Goal: Task Accomplishment & Management: Complete application form

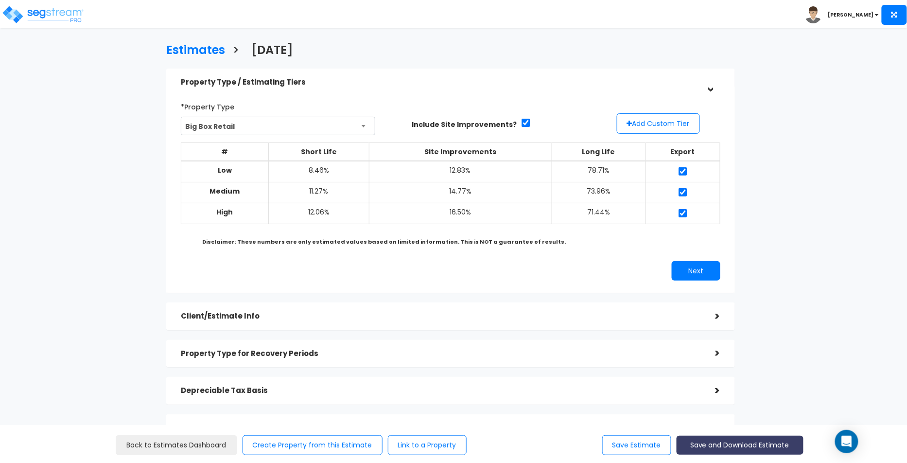
click at [740, 446] on button "Save and Download Estimate" at bounding box center [740, 444] width 127 height 19
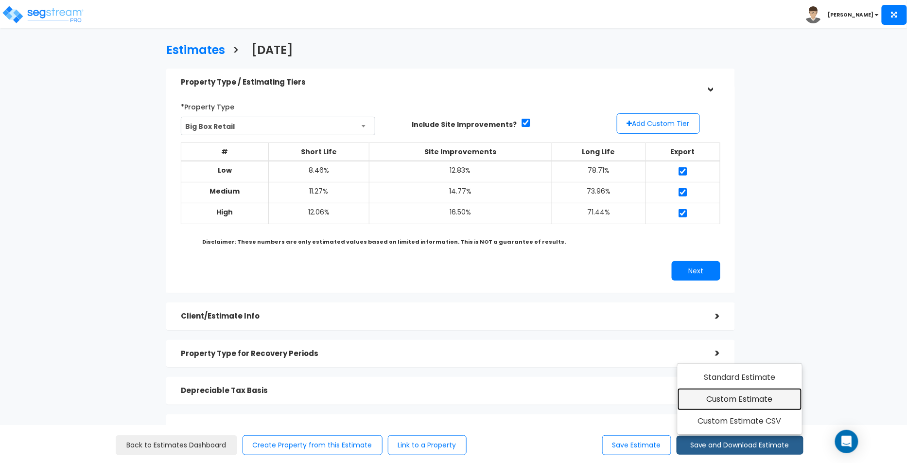
click at [752, 408] on link "Custom Estimate" at bounding box center [739, 399] width 125 height 22
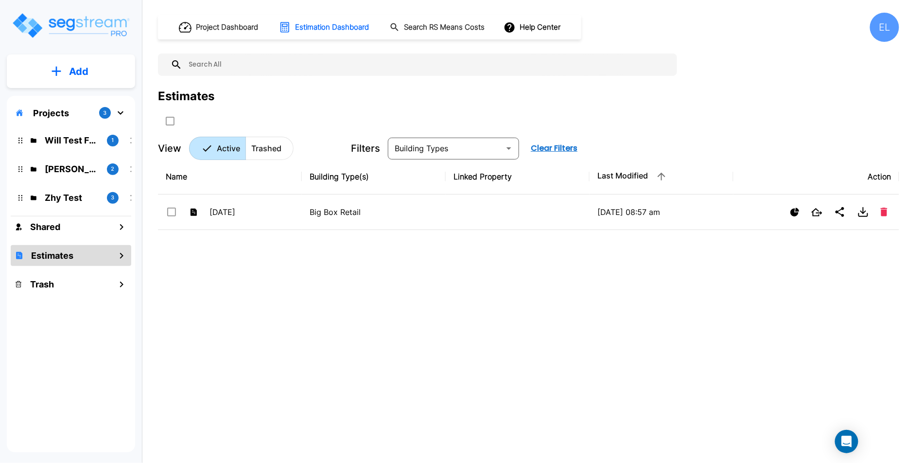
click at [67, 110] on p "Projects" at bounding box center [51, 112] width 36 height 13
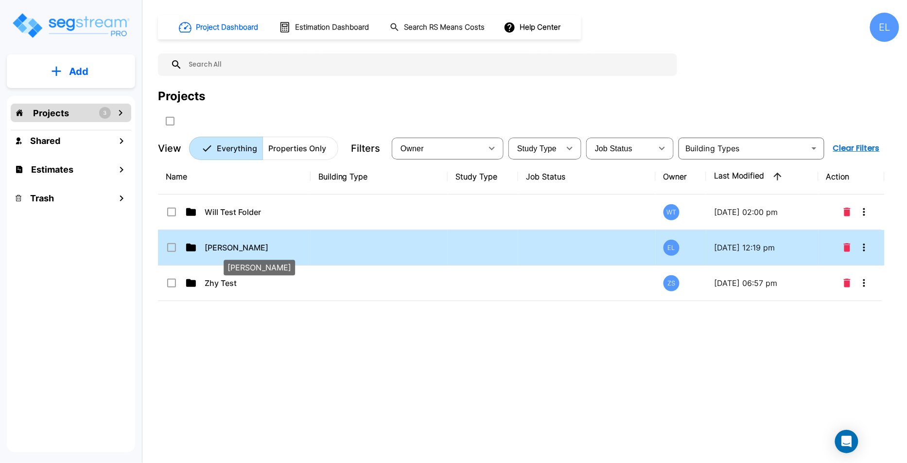
click at [210, 243] on p "QA Emmanuel" at bounding box center [253, 248] width 97 height 12
checkbox input "true"
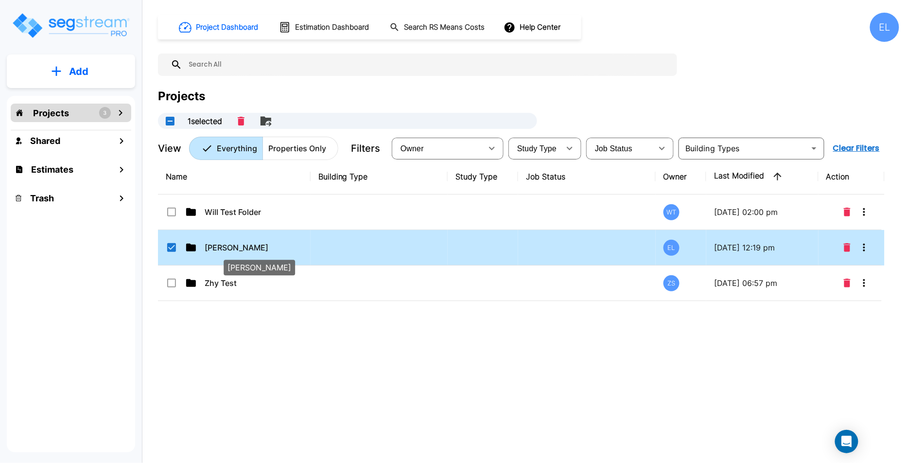
click at [210, 243] on p "QA Emmanuel" at bounding box center [253, 248] width 97 height 12
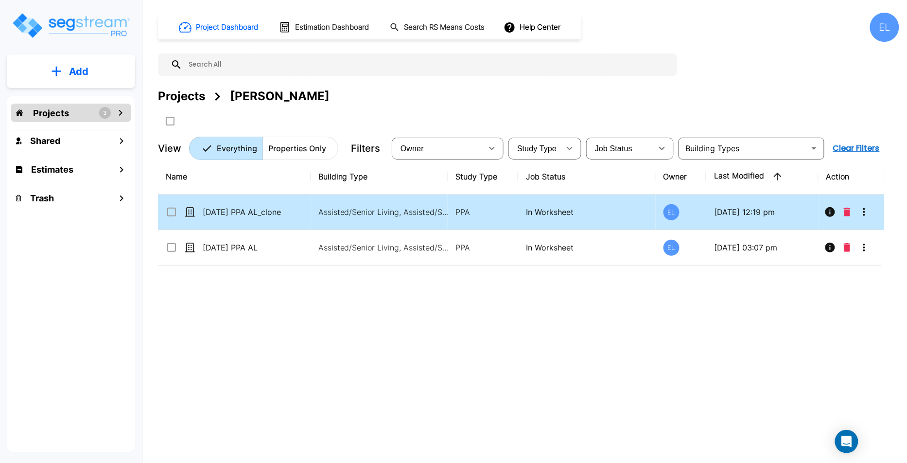
click at [874, 210] on td at bounding box center [849, 211] width 63 height 35
checkbox input "true"
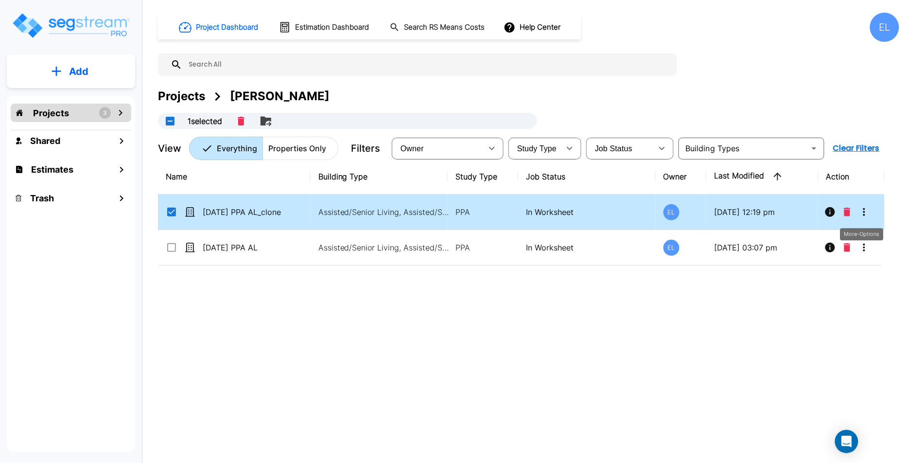
click at [867, 215] on icon "More-Options" at bounding box center [864, 212] width 12 height 12
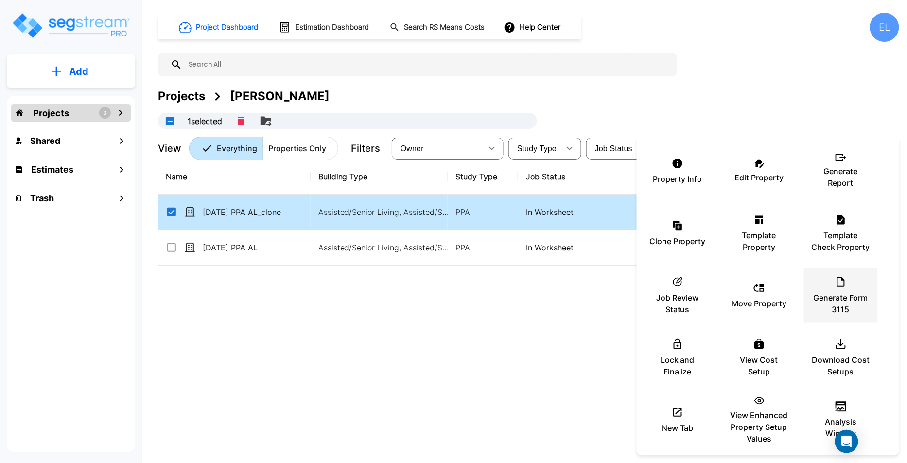
click at [839, 287] on icon at bounding box center [841, 282] width 12 height 12
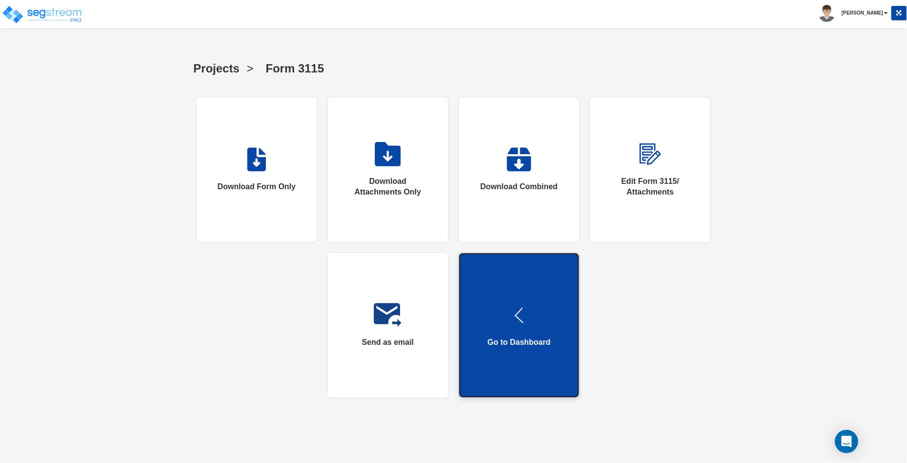
click at [556, 308] on link "Go to Dashboard" at bounding box center [519, 325] width 122 height 146
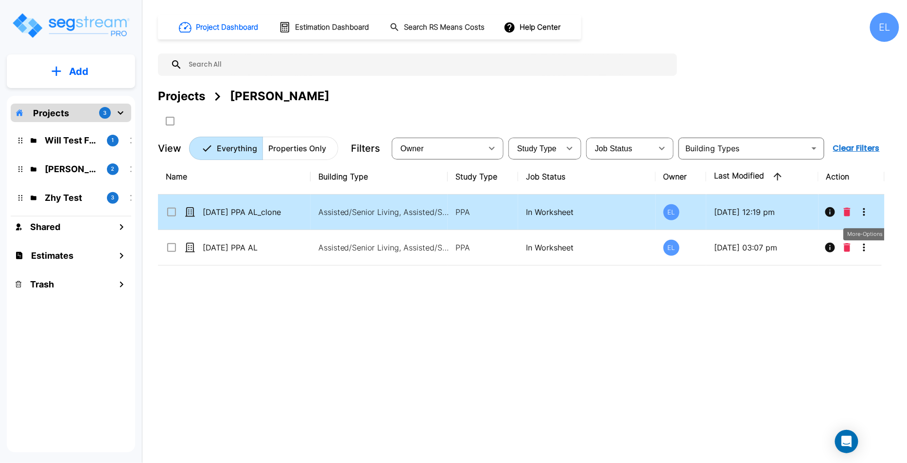
click at [869, 208] on icon "More-Options" at bounding box center [864, 212] width 12 height 12
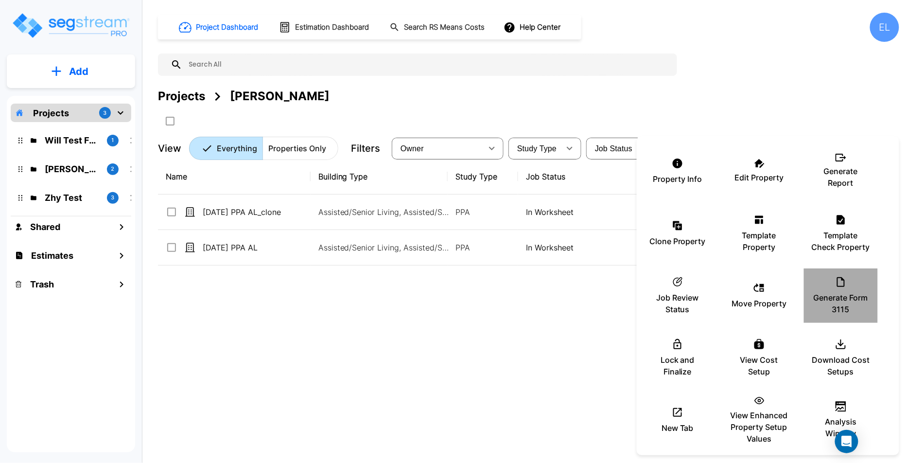
click at [852, 307] on p "Generate Form 3115" at bounding box center [841, 303] width 58 height 23
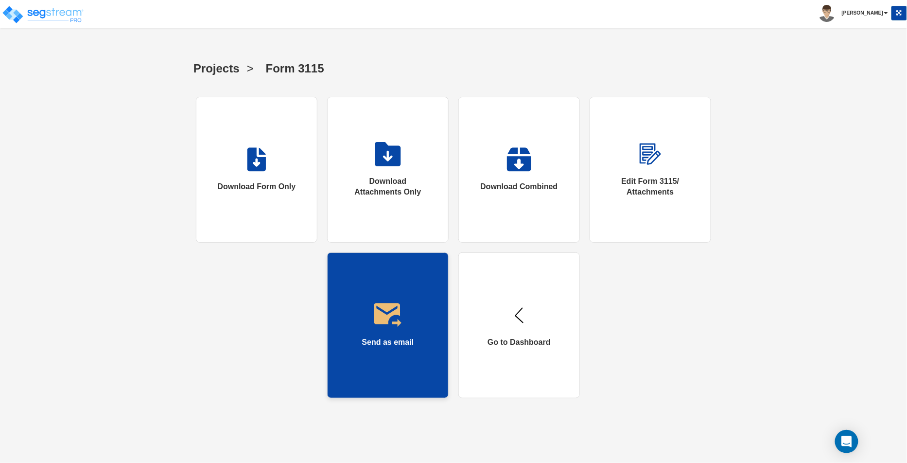
click at [379, 314] on img at bounding box center [388, 315] width 28 height 24
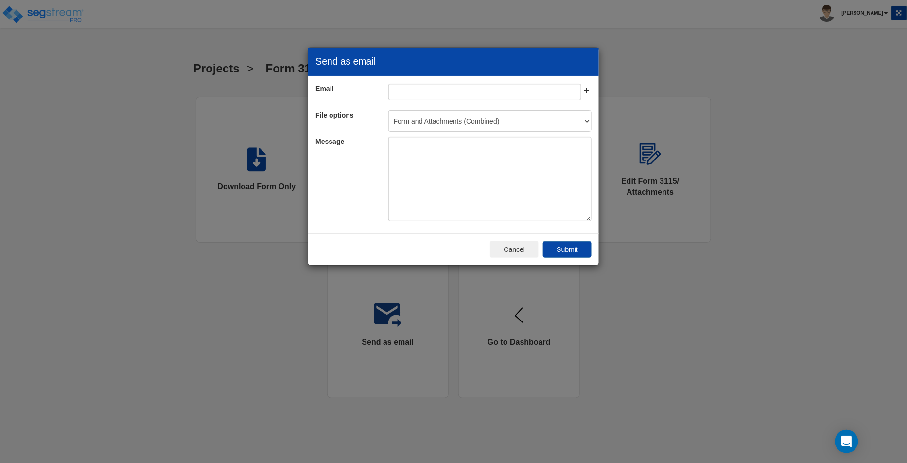
click at [480, 103] on div at bounding box center [490, 95] width 218 height 22
click at [493, 93] on input "email" at bounding box center [484, 92] width 193 height 17
type input "[PERSON_NAME][EMAIL_ADDRESS][DOMAIN_NAME]"
click at [481, 121] on select "Form and Attachments (Combined) Form only Attachments only" at bounding box center [490, 120] width 204 height 21
select select "form"
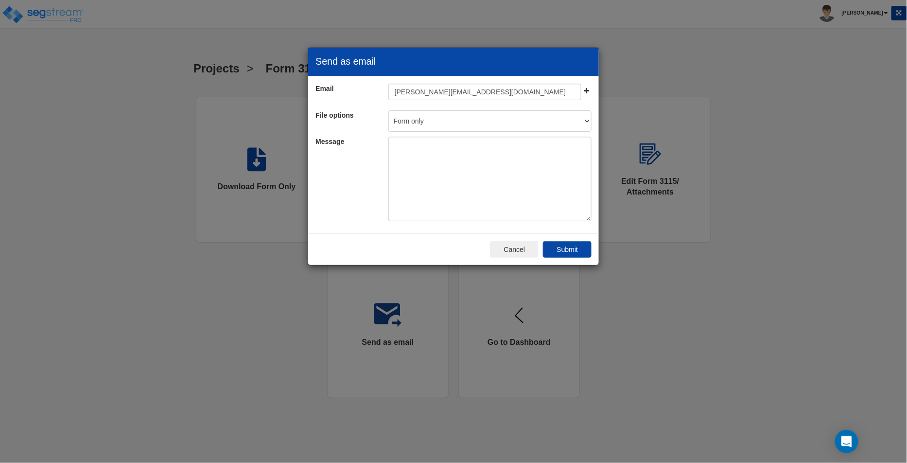
click at [388, 110] on select "Form and Attachments (Combined) Form only Attachments only" at bounding box center [490, 120] width 204 height 21
click at [453, 171] on textarea at bounding box center [490, 179] width 204 height 85
type textarea "Form Only Email"
click at [569, 250] on button "Submit" at bounding box center [567, 249] width 49 height 17
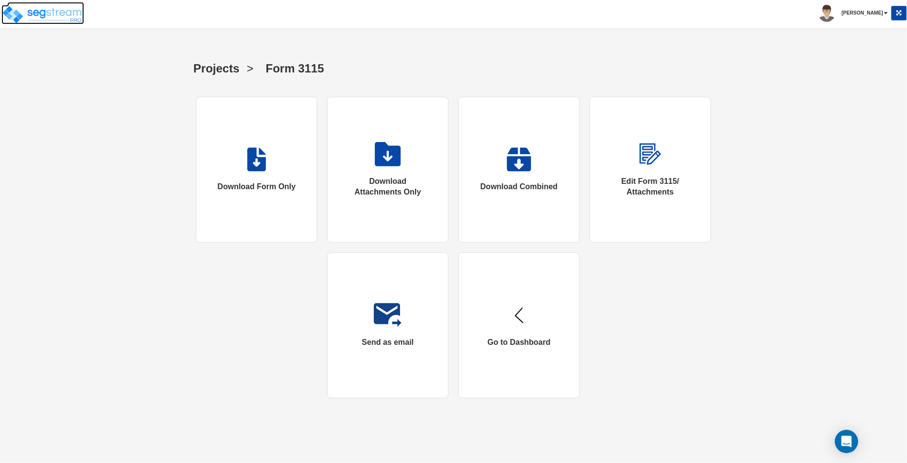
click at [63, 16] on img at bounding box center [42, 14] width 83 height 19
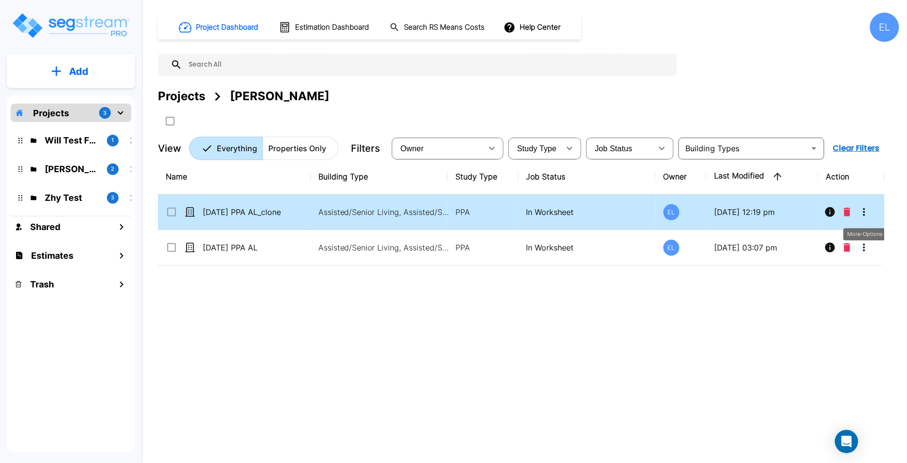
click at [868, 212] on icon "More-Options" at bounding box center [864, 212] width 12 height 12
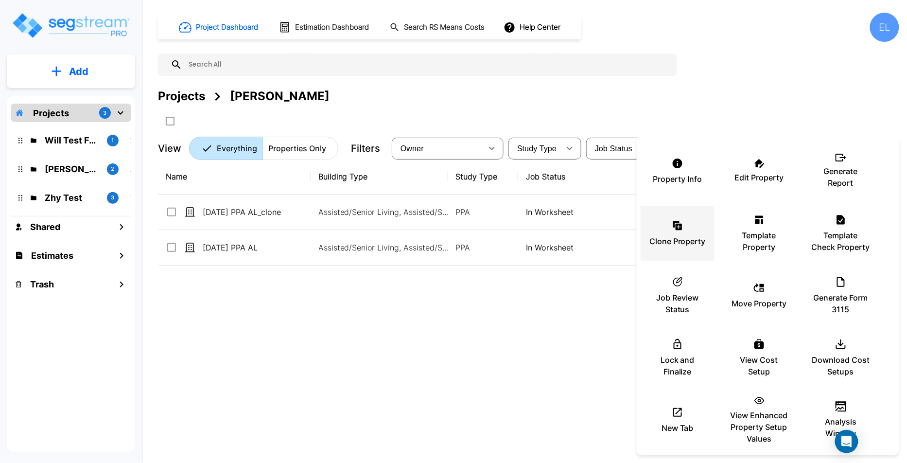
click at [677, 231] on div "Clone Property" at bounding box center [677, 233] width 58 height 49
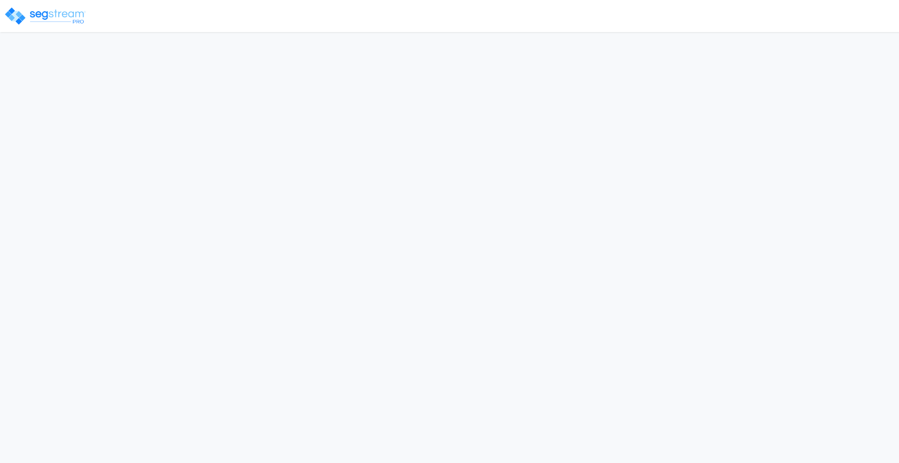
select select "2025"
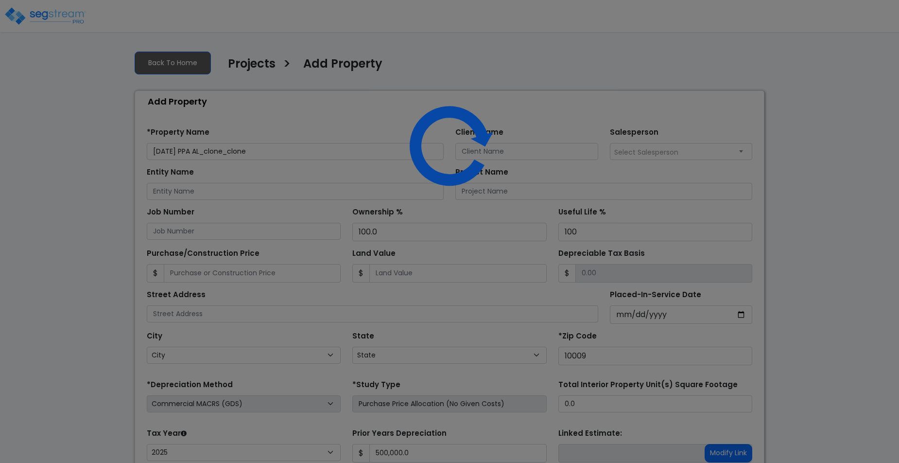
select select "NY"
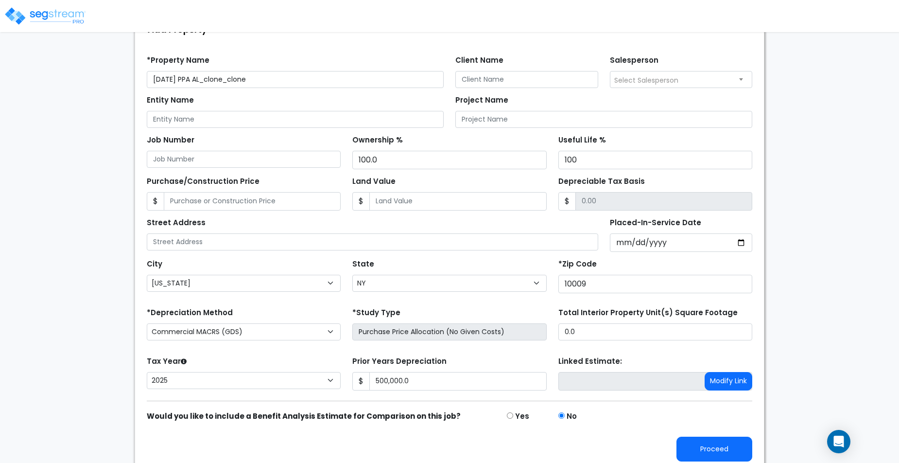
scroll to position [74, 0]
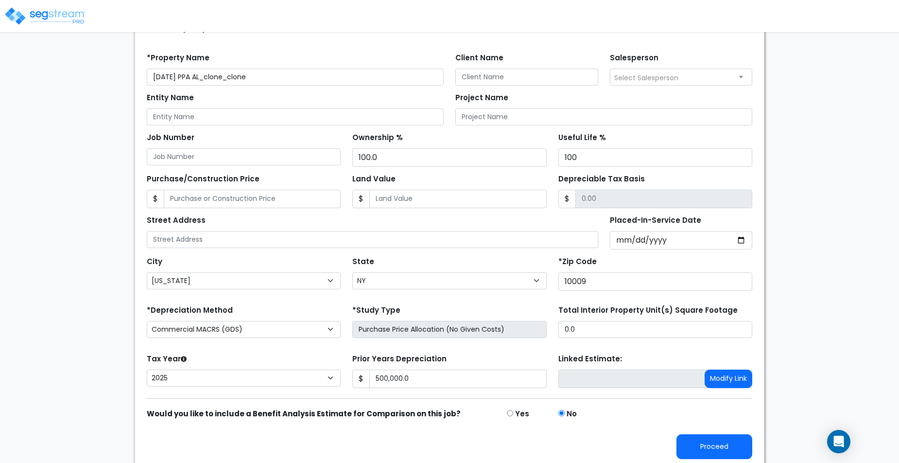
drag, startPoint x: 222, startPoint y: 79, endPoint x: 292, endPoint y: 79, distance: 69.5
click at [292, 79] on input "04Sept PPA AL_clone_clone" at bounding box center [295, 77] width 297 height 17
type input "04Sept PPA AL_clone2"
click at [710, 434] on button "Proceed" at bounding box center [715, 446] width 76 height 25
type input "500000"
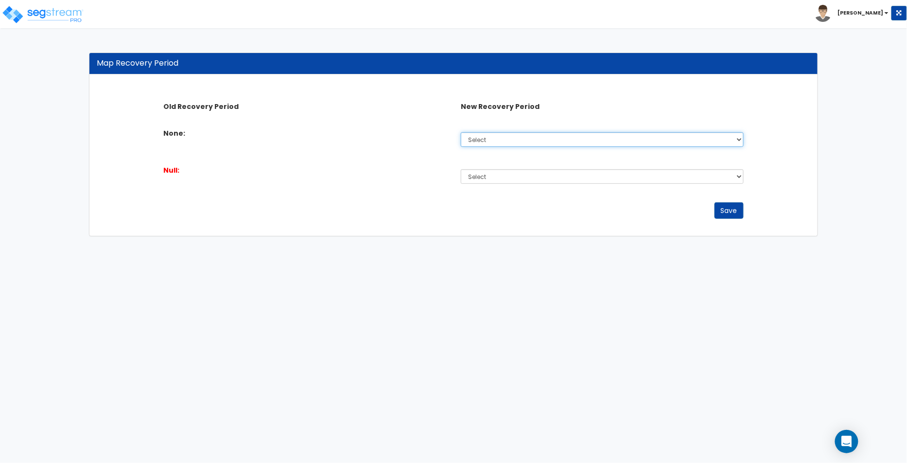
click at [616, 133] on select "Select Non-Depreciable Land 5 Years 7 Years 15 Years 39 Years" at bounding box center [602, 139] width 283 height 15
select select "5Y"
click at [461, 132] on select "Select Non-Depreciable Land 5 Years 7 Years 15 Years 39 Years" at bounding box center [602, 139] width 283 height 15
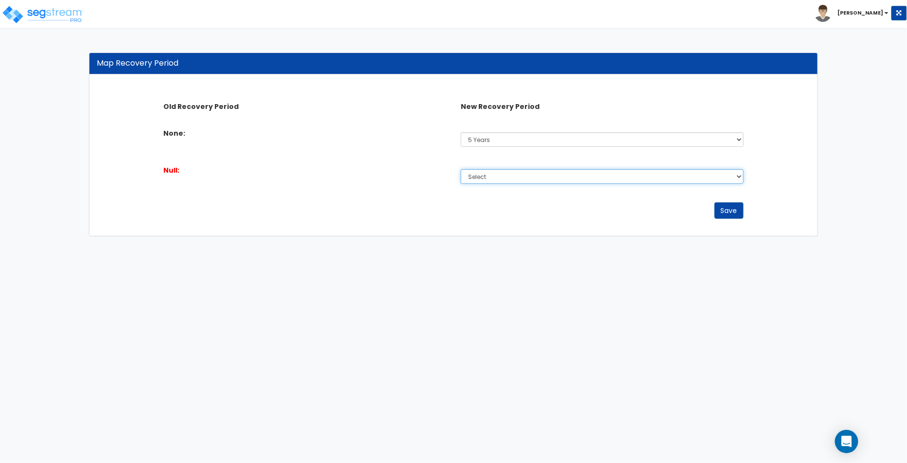
click at [590, 176] on select "Select Non-Depreciable Land 5 Years 7 Years 15 Years 39 Years" at bounding box center [602, 176] width 283 height 15
select select "5Y"
click at [461, 169] on select "Select Non-Depreciable Land 5 Years 7 Years 15 Years 39 Years" at bounding box center [602, 176] width 283 height 15
click at [713, 211] on div "Save" at bounding box center [453, 210] width 594 height 17
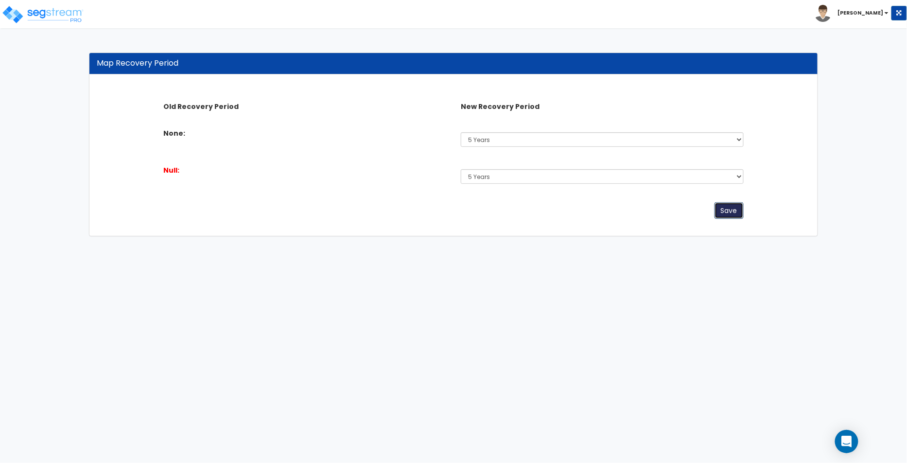
click at [719, 208] on button "Save" at bounding box center [728, 210] width 29 height 17
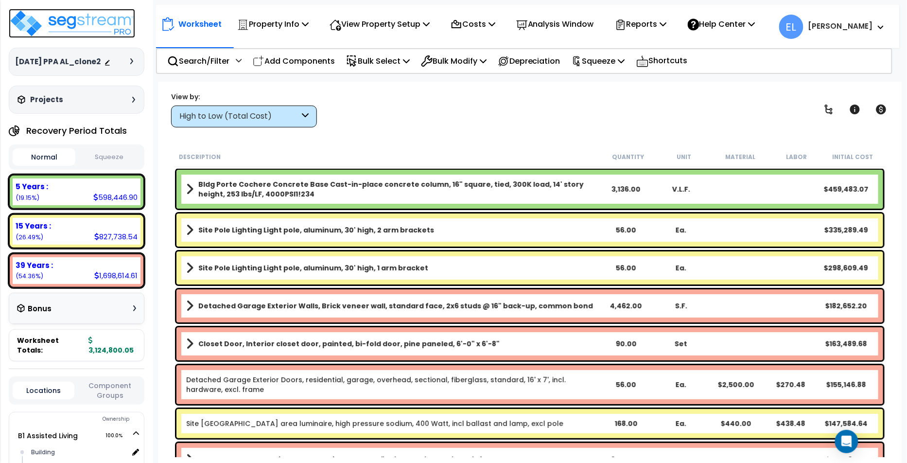
click at [94, 20] on img at bounding box center [72, 23] width 126 height 29
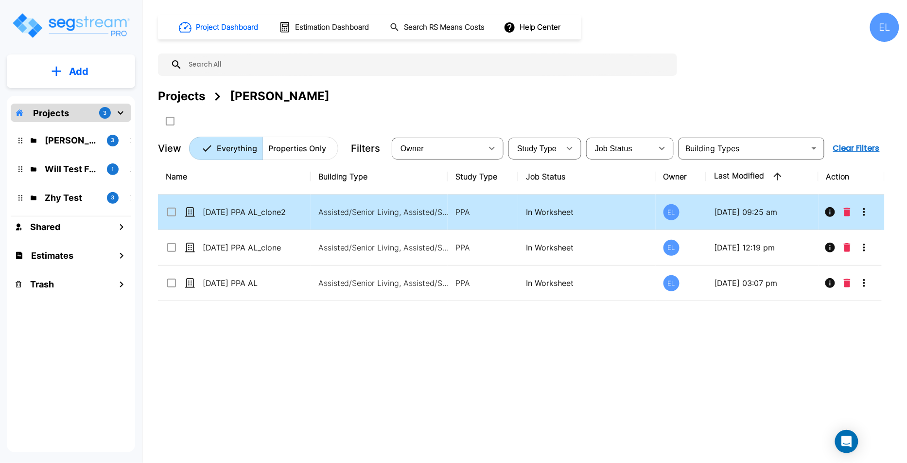
click at [869, 211] on icon "More-Options" at bounding box center [864, 212] width 12 height 12
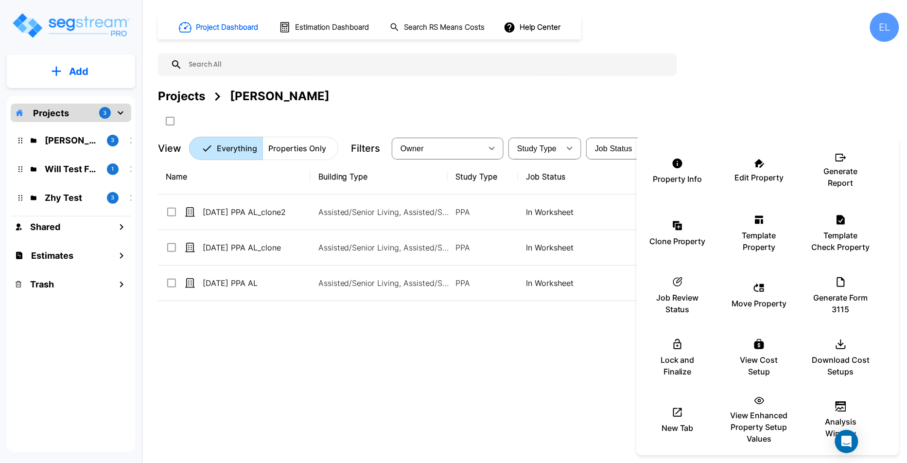
click at [787, 77] on div at bounding box center [453, 231] width 907 height 463
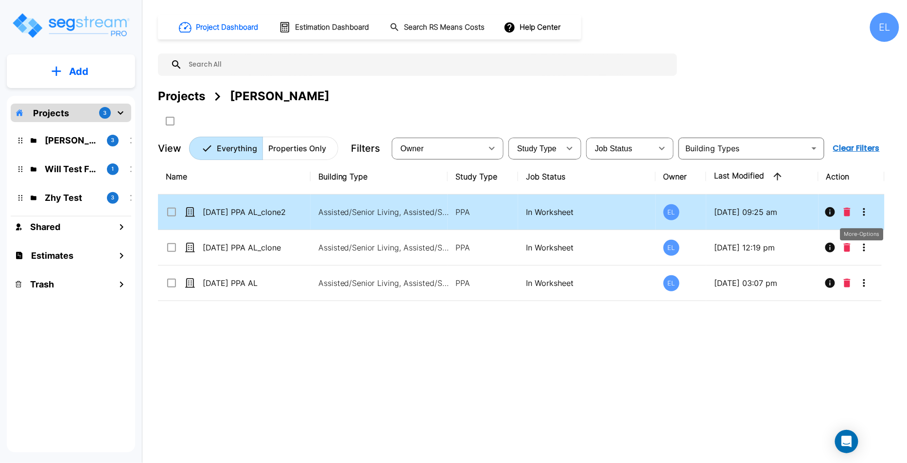
click at [861, 212] on icon "More-Options" at bounding box center [864, 212] width 12 height 12
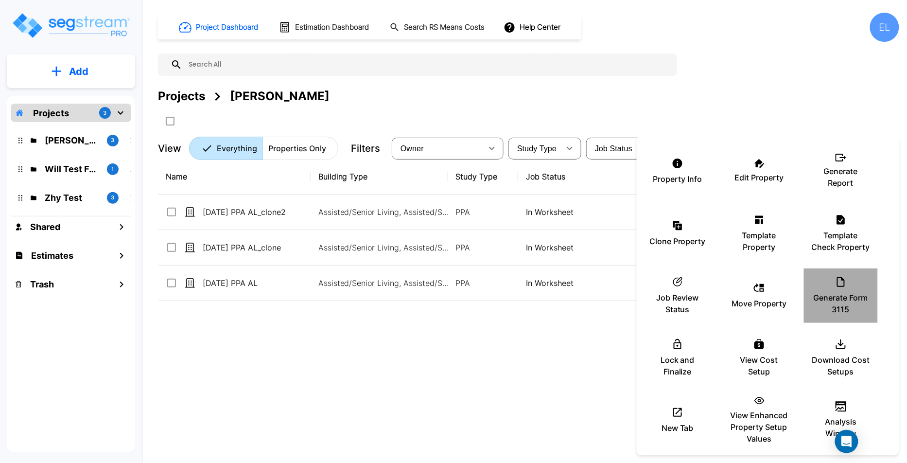
click at [835, 291] on div "Generate Form 3115" at bounding box center [841, 295] width 58 height 49
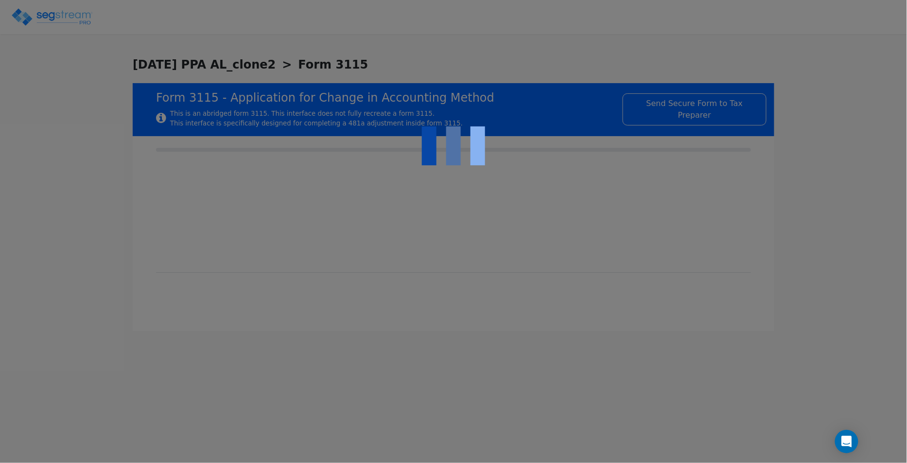
type input "[DATE]"
type input "2025-12-31"
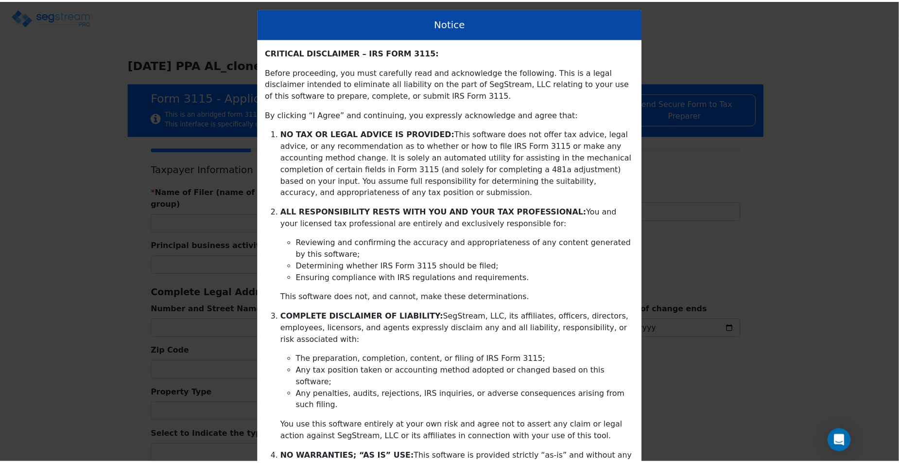
scroll to position [159, 0]
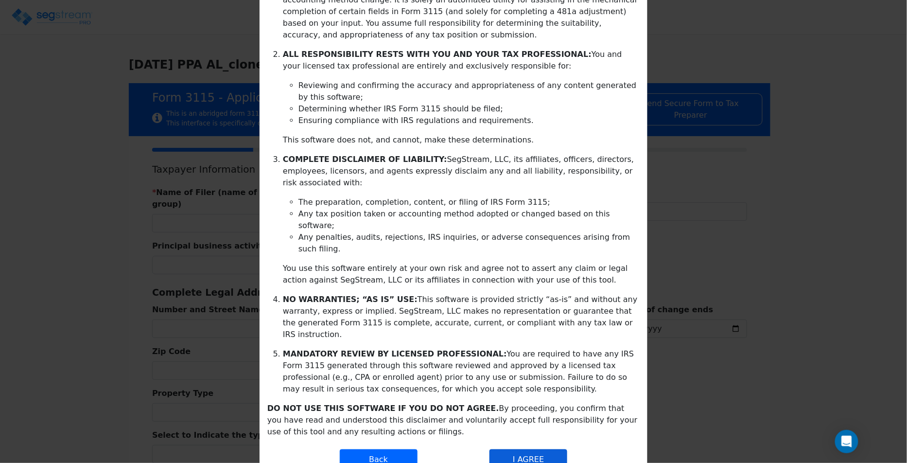
click at [539, 449] on button "I AGREE" at bounding box center [528, 459] width 78 height 20
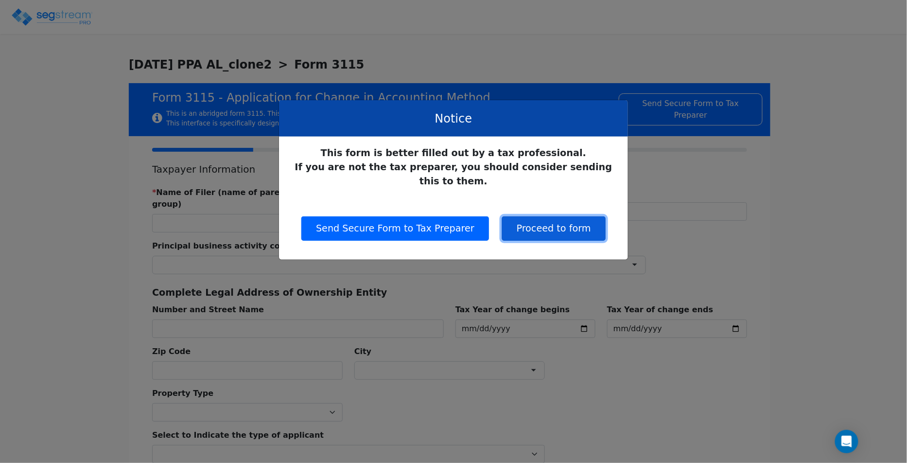
click at [556, 217] on button "Proceed to form" at bounding box center [554, 228] width 104 height 24
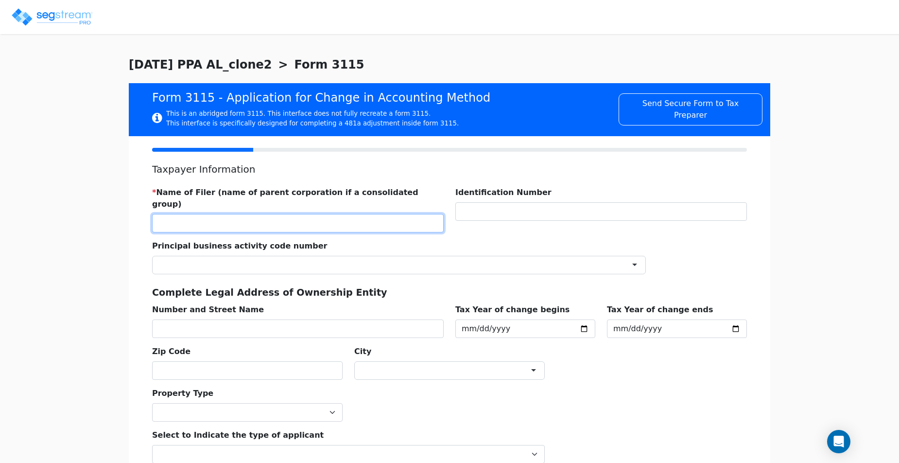
click at [224, 217] on input "text" at bounding box center [298, 223] width 292 height 18
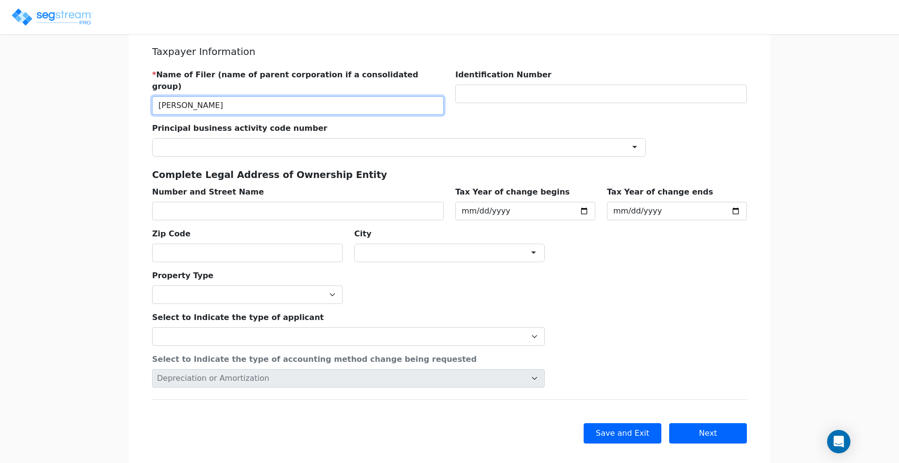
scroll to position [118, 0]
type input "JANE DOE"
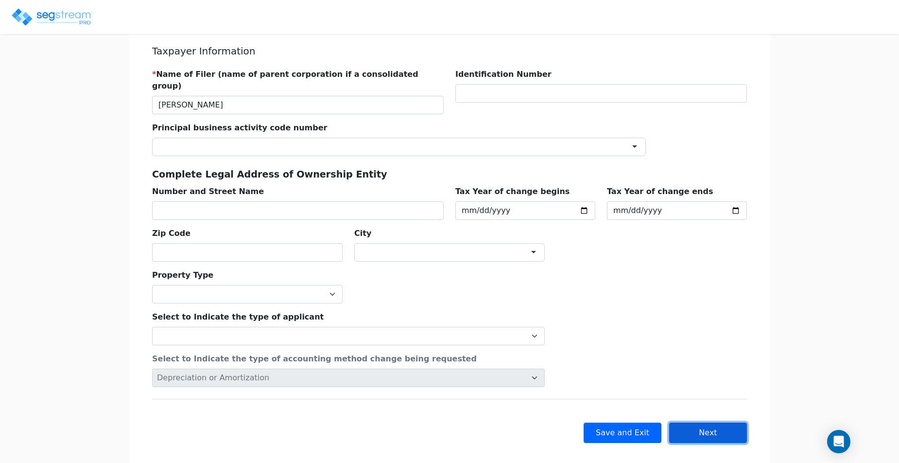
click at [720, 422] on button "Next" at bounding box center [708, 432] width 78 height 20
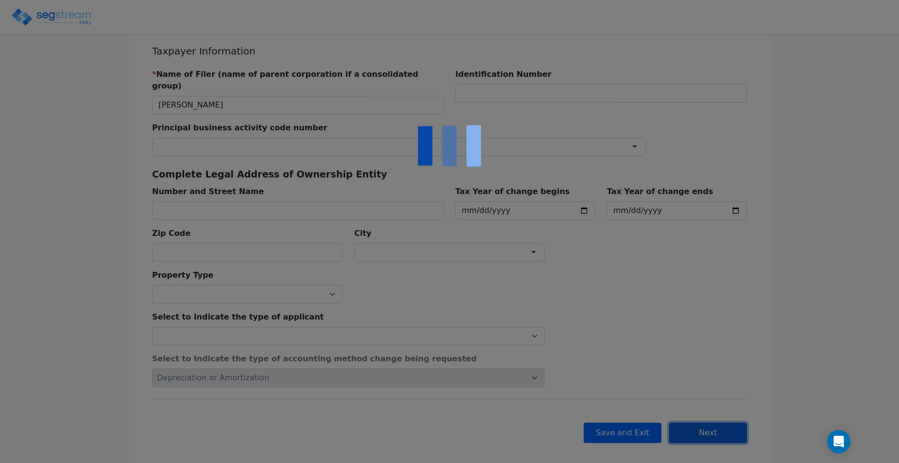
checkbox input "true"
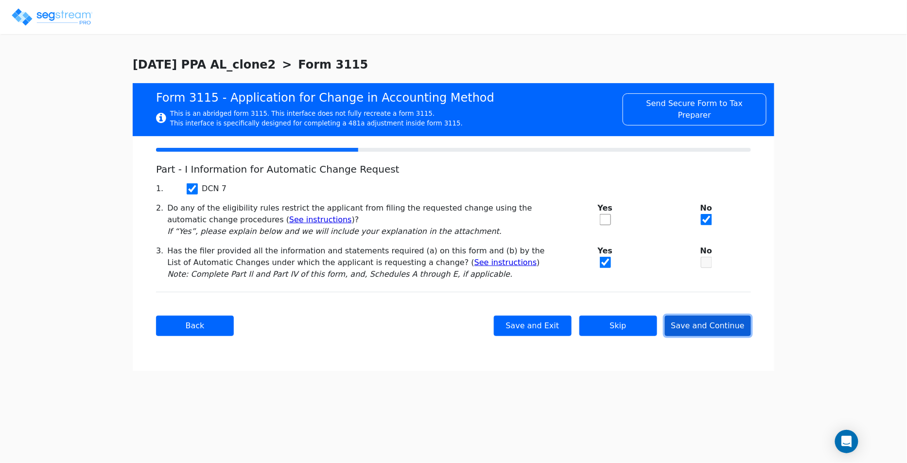
click at [724, 330] on button "Save and Continue" at bounding box center [708, 325] width 87 height 20
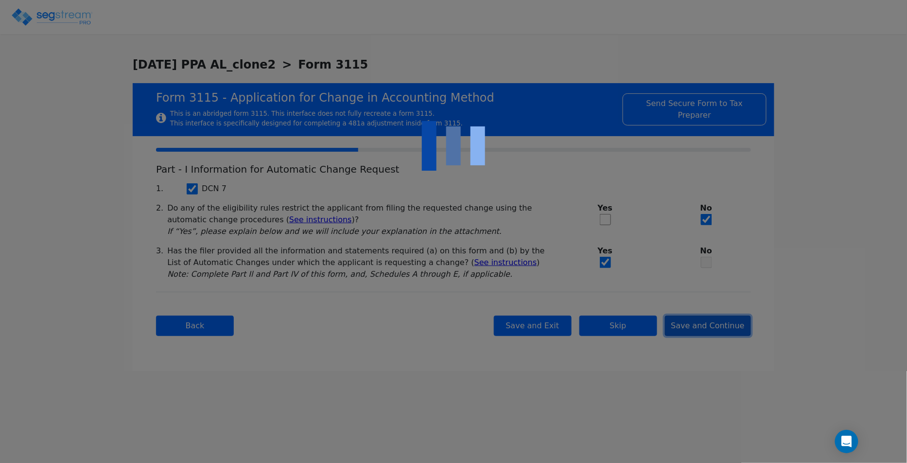
checkbox input "true"
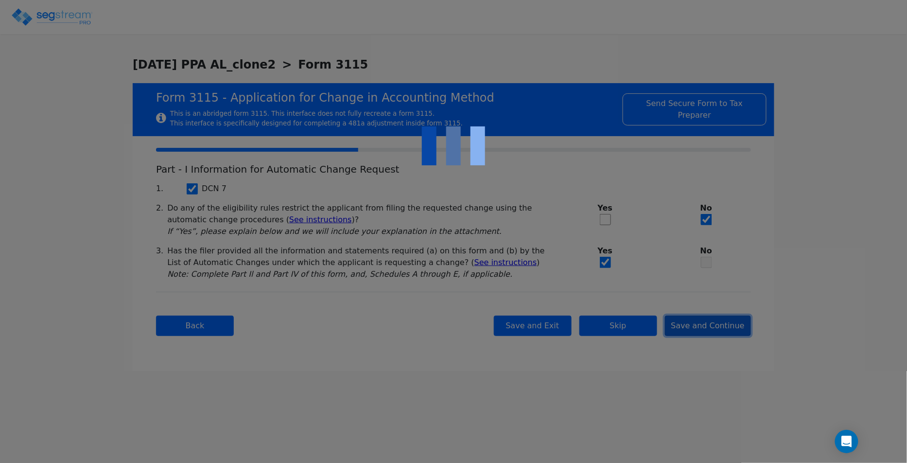
checkbox input "true"
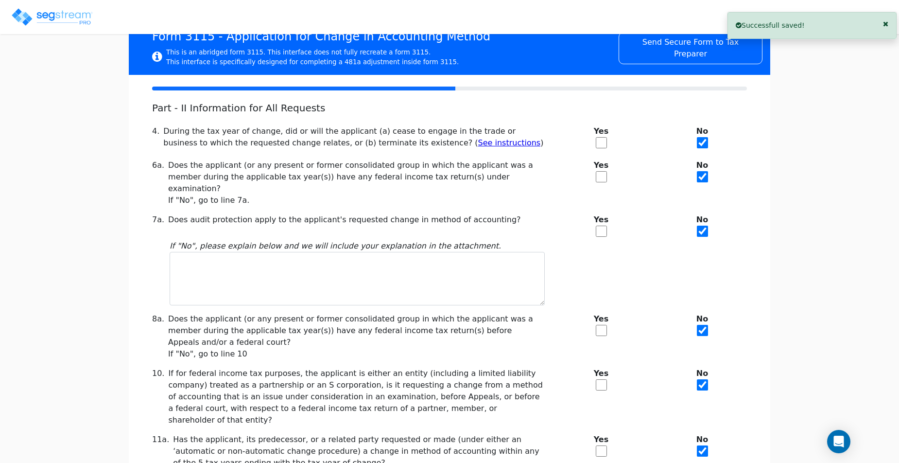
scroll to position [187, 0]
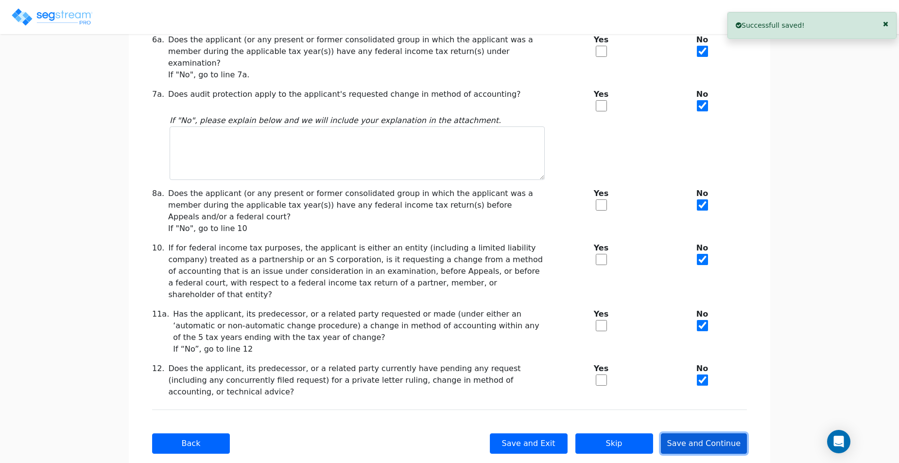
click at [694, 433] on button "Save and Continue" at bounding box center [704, 443] width 87 height 20
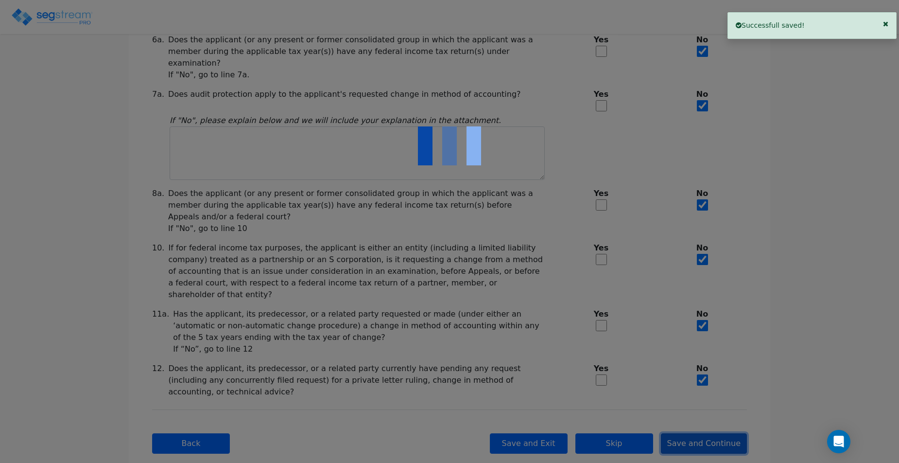
checkbox input "true"
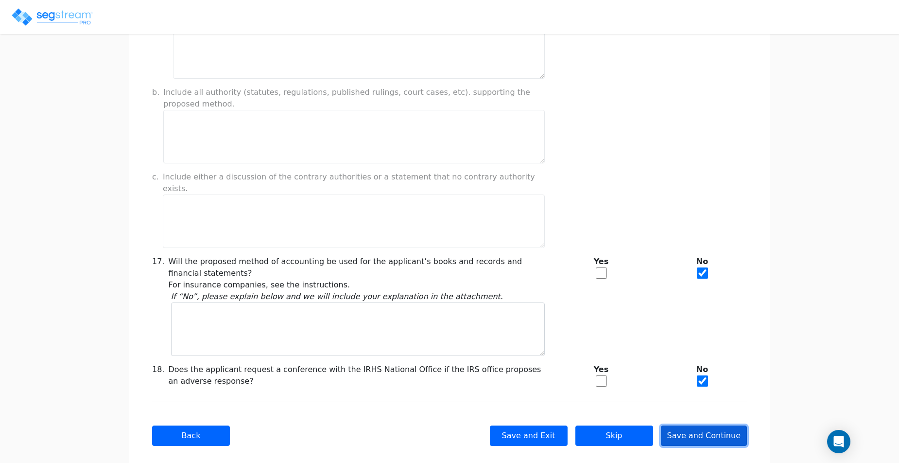
scroll to position [762, 0]
click at [704, 425] on button "Save and Continue" at bounding box center [704, 435] width 87 height 20
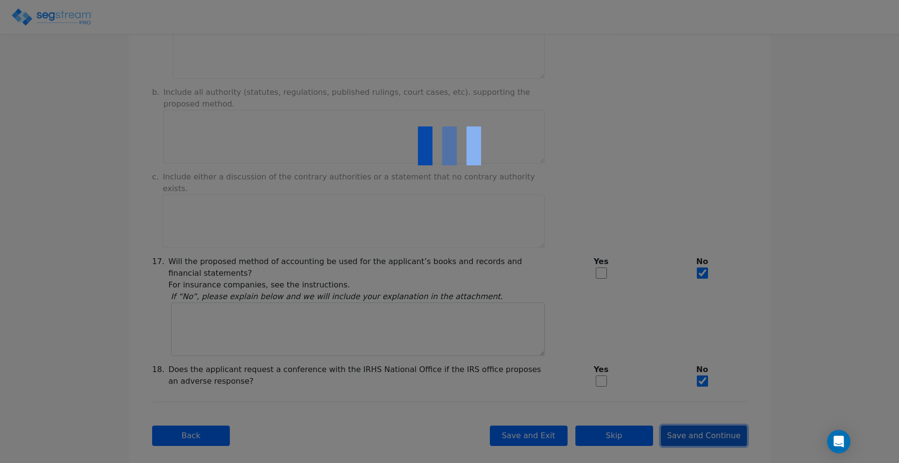
type input "500,000"
checkbox input "true"
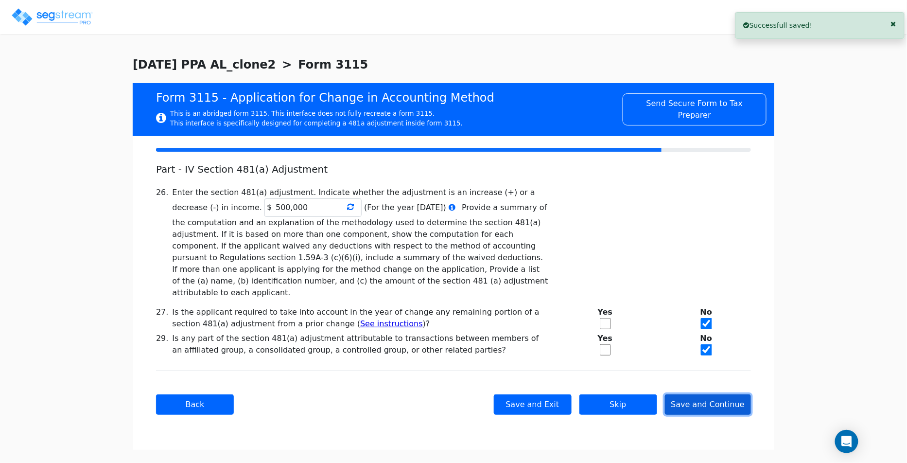
click at [694, 395] on button "Save and Continue" at bounding box center [708, 404] width 87 height 20
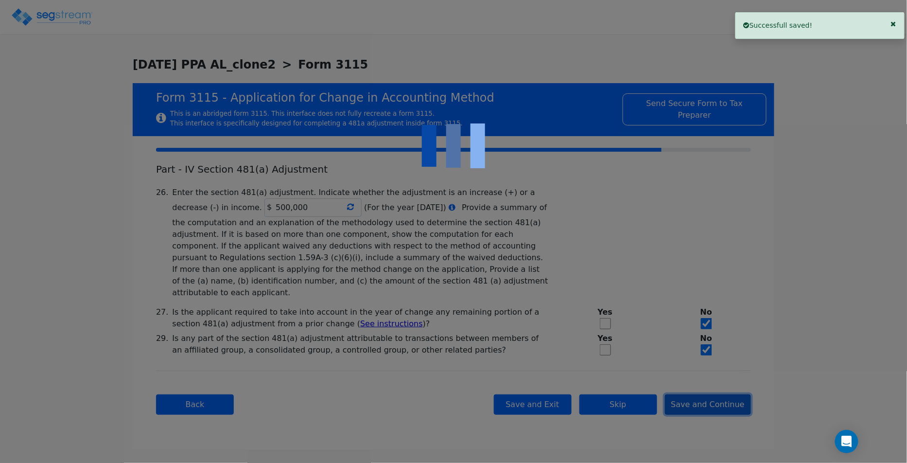
checkbox input "true"
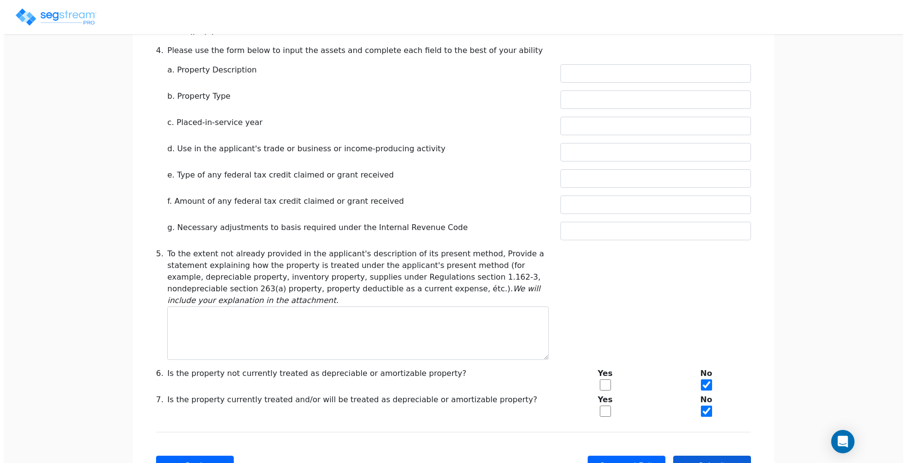
scroll to position [379, 0]
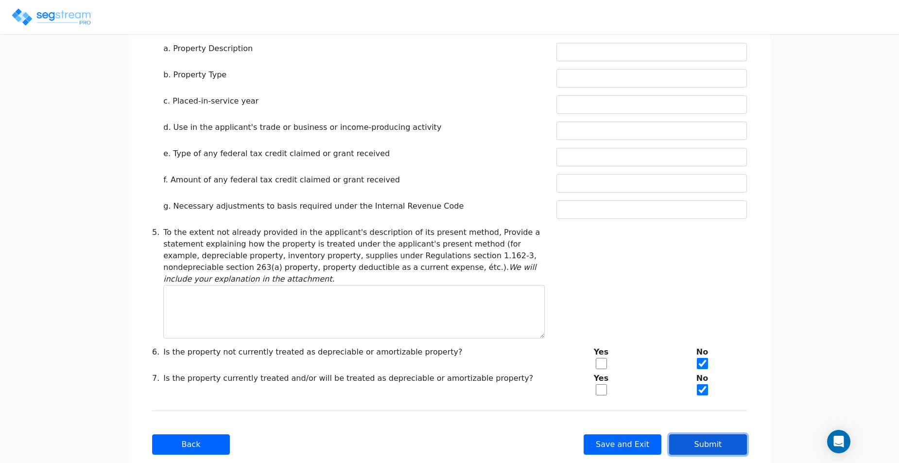
click at [690, 434] on button "Submit" at bounding box center [708, 444] width 78 height 20
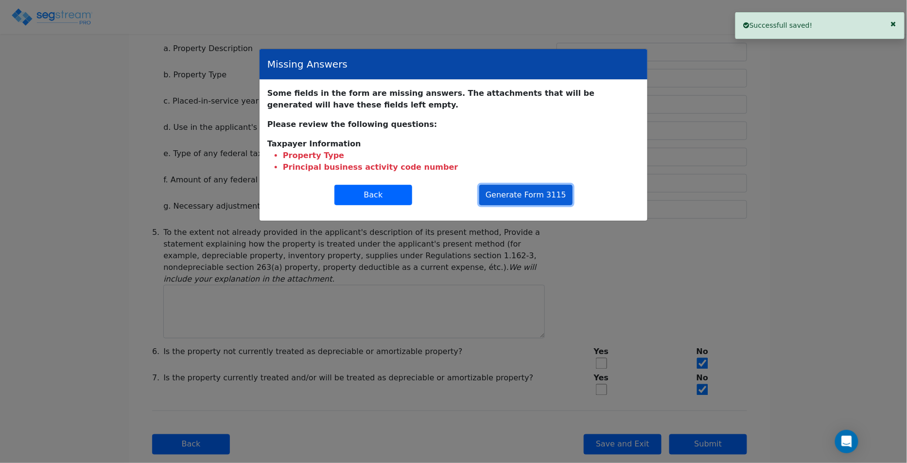
click at [533, 198] on button "Generate Form 3115" at bounding box center [525, 195] width 93 height 20
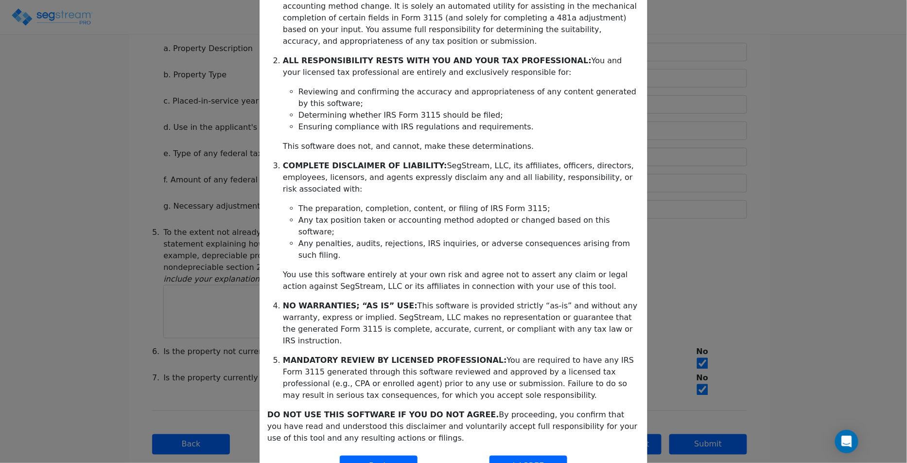
scroll to position [159, 0]
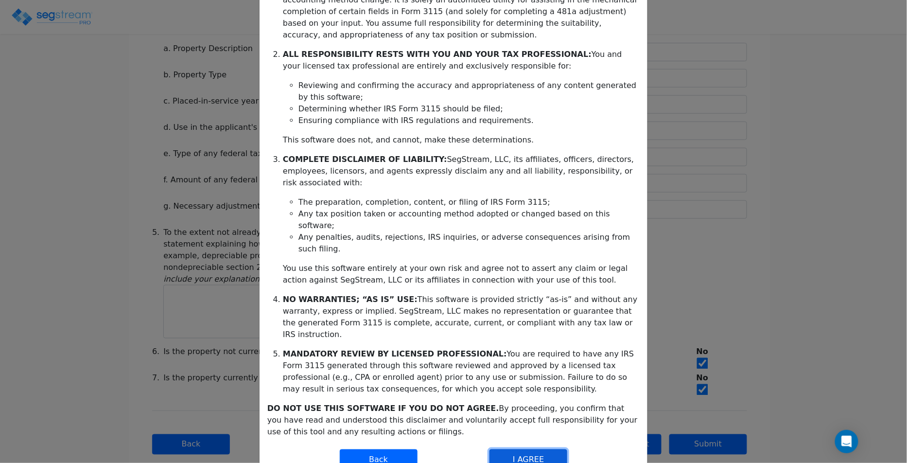
click at [524, 449] on button "I AGREE" at bounding box center [528, 459] width 78 height 20
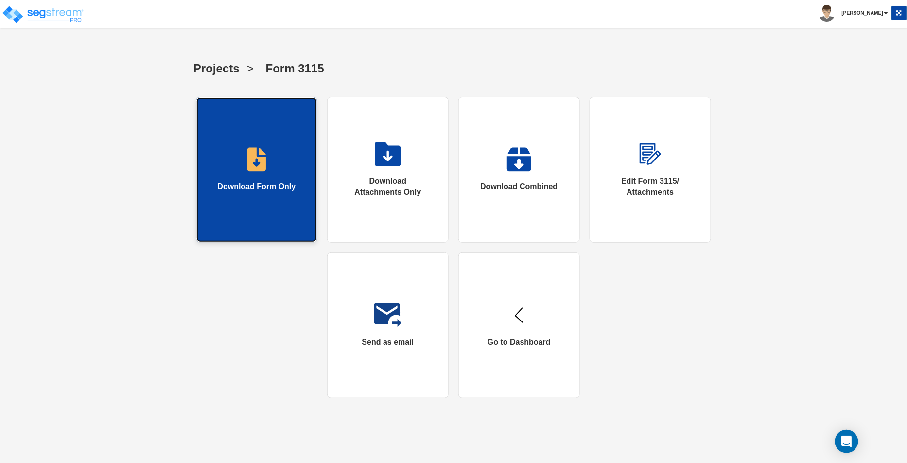
click at [234, 150] on link "Download Form Only" at bounding box center [257, 170] width 122 height 146
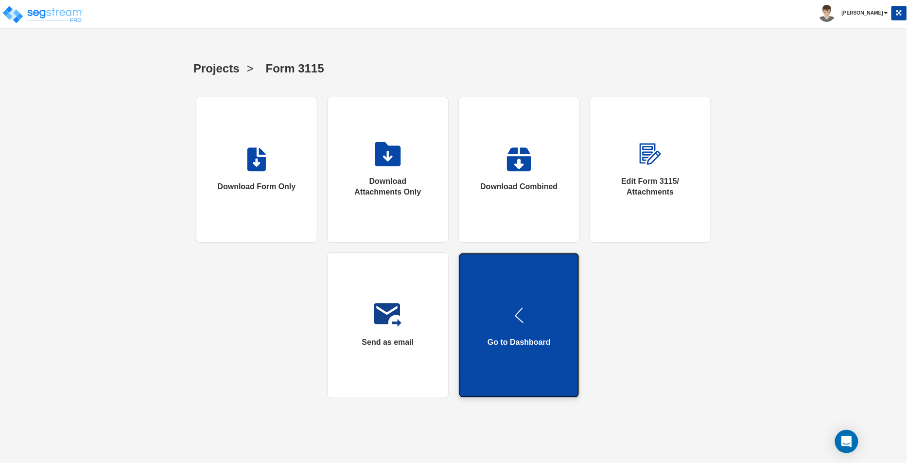
click at [530, 334] on link "Go to Dashboard" at bounding box center [519, 325] width 122 height 146
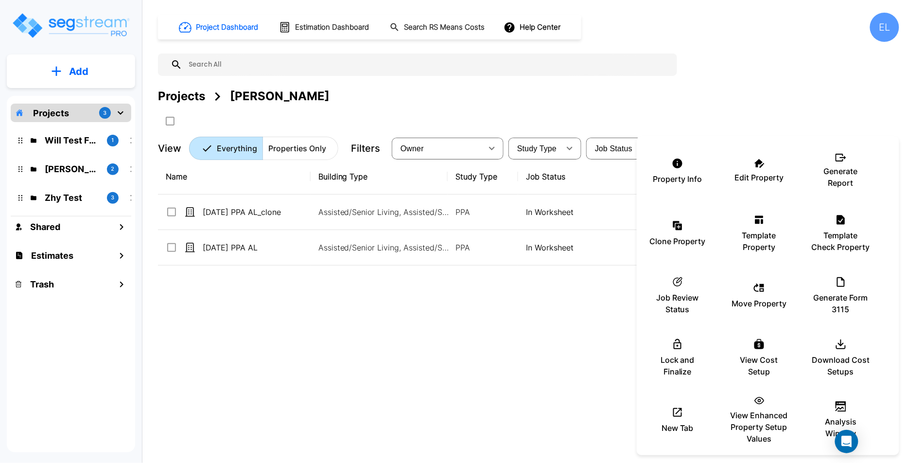
click at [544, 299] on div at bounding box center [453, 231] width 907 height 463
